Goal: Transaction & Acquisition: Purchase product/service

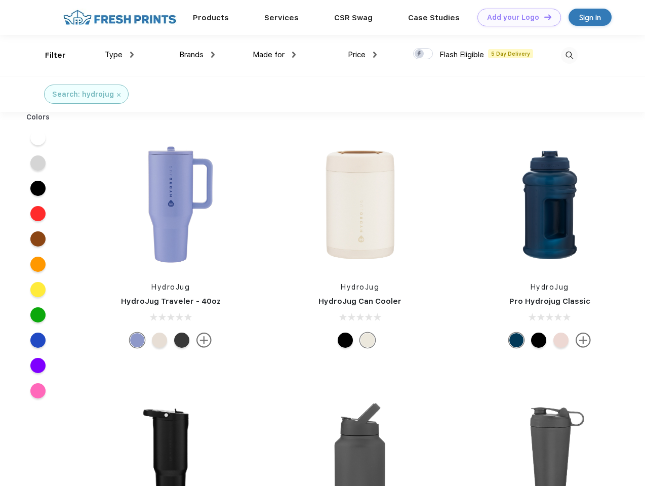
scroll to position [1, 0]
click at [515, 17] on link "Add your Logo Design Tool" at bounding box center [519, 18] width 84 height 18
click at [0, 0] on div "Design Tool" at bounding box center [0, 0] width 0 height 0
click at [543, 17] on link "Add your Logo Design Tool" at bounding box center [519, 18] width 84 height 18
click at [49, 55] on div "Filter" at bounding box center [55, 56] width 21 height 12
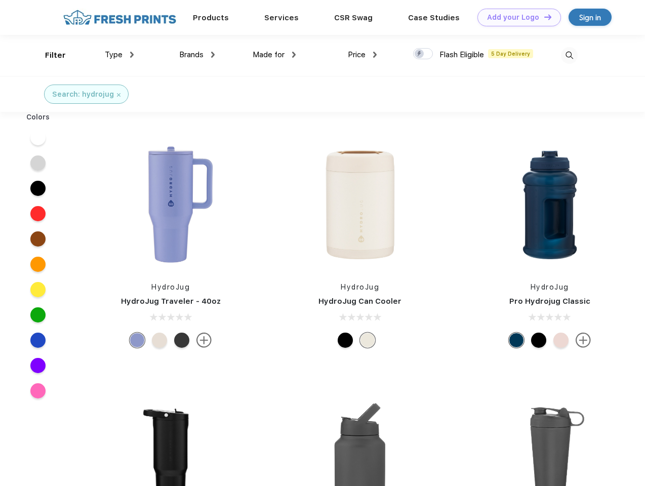
click at [119, 55] on span "Type" at bounding box center [114, 54] width 18 height 9
click at [197, 55] on span "Brands" at bounding box center [191, 54] width 24 height 9
click at [274, 55] on span "Made for" at bounding box center [269, 54] width 32 height 9
click at [362, 55] on span "Price" at bounding box center [357, 54] width 18 height 9
click at [423, 54] on div at bounding box center [423, 53] width 20 height 11
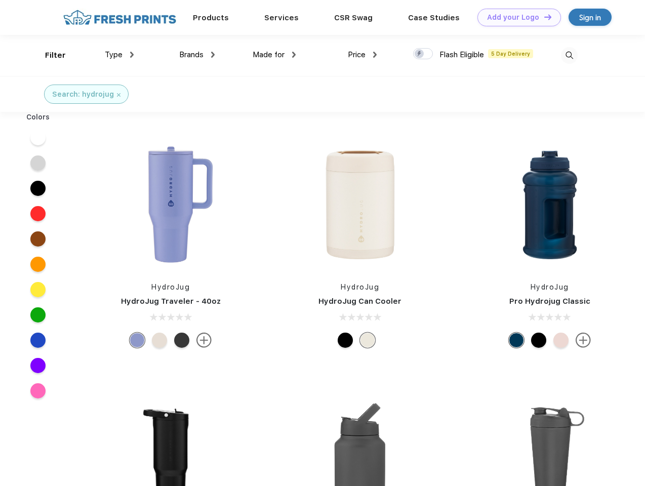
click at [420, 54] on input "checkbox" at bounding box center [416, 51] width 7 height 7
click at [569, 55] on img at bounding box center [569, 55] width 17 height 17
